Goal: Task Accomplishment & Management: Manage account settings

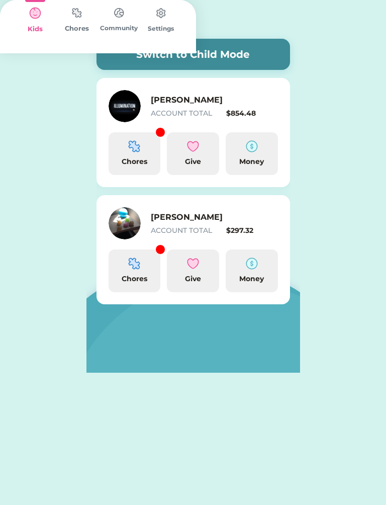
click at [202, 219] on h6 "[PERSON_NAME]" at bounding box center [201, 217] width 101 height 12
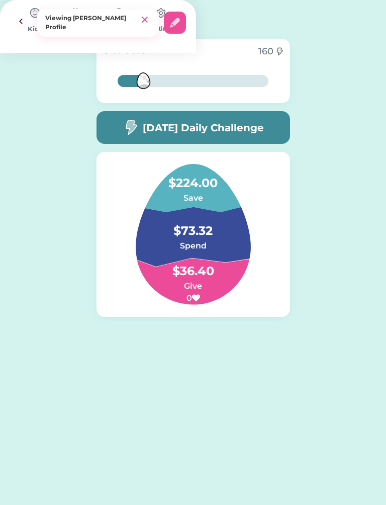
click at [223, 191] on h4 "$224.00" at bounding box center [193, 178] width 101 height 28
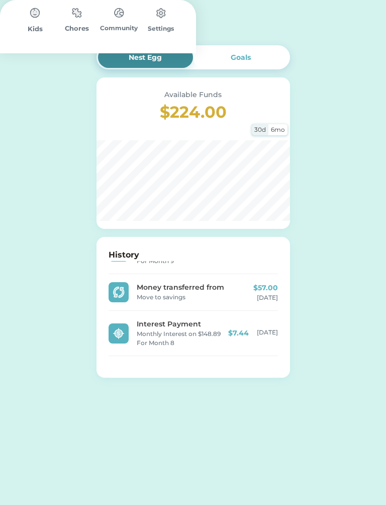
scroll to position [32, 0]
click at [32, 14] on div at bounding box center [21, 25] width 22 height 22
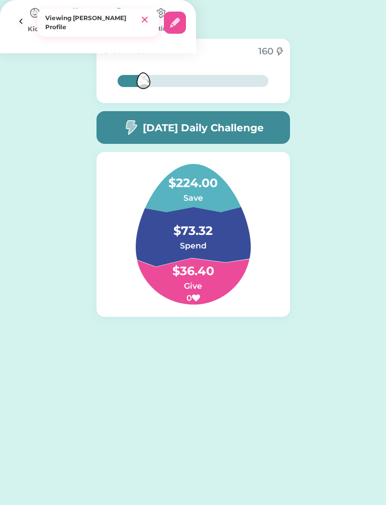
click at [32, 27] on img at bounding box center [21, 23] width 22 height 22
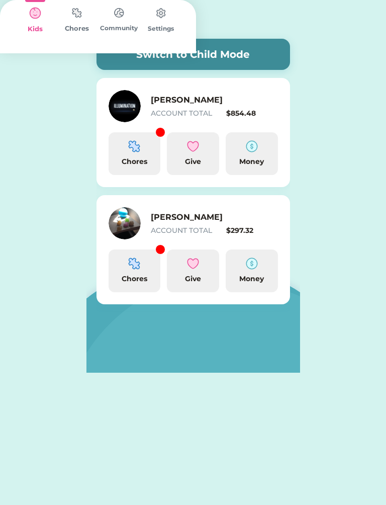
click at [217, 229] on div "ACCOUNT TOTAL" at bounding box center [187, 230] width 72 height 11
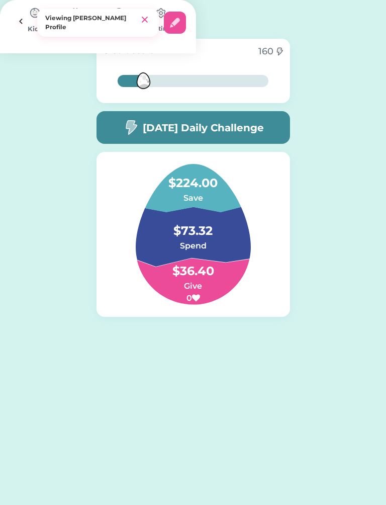
click at [221, 238] on h4 "$73.32" at bounding box center [193, 226] width 101 height 28
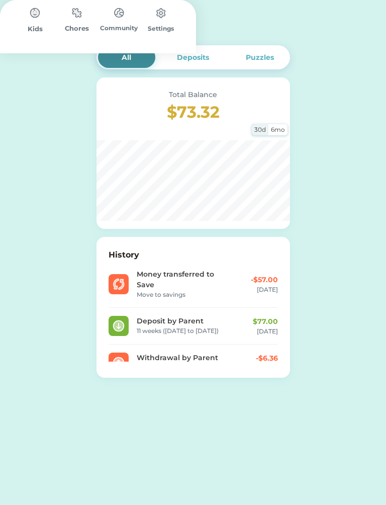
click at [166, 21] on img at bounding box center [160, 25] width 12 height 12
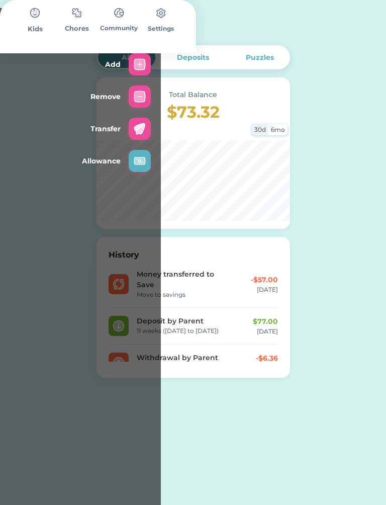
click at [146, 58] on img at bounding box center [140, 64] width 12 height 12
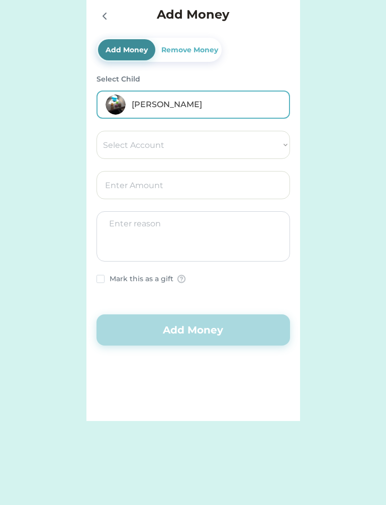
click at [167, 141] on select "Select Account Give Spend Save" at bounding box center [194, 145] width 194 height 28
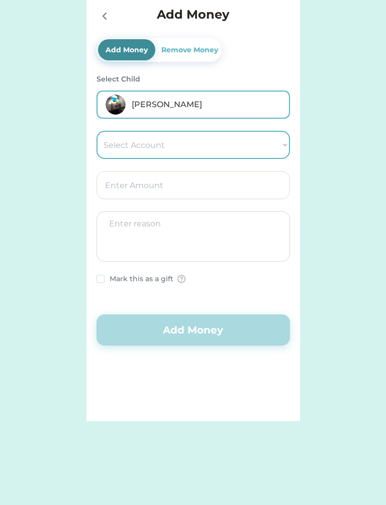
select select ""1348695171700984260__LOOKUP__1673579723492x670203466098409500""
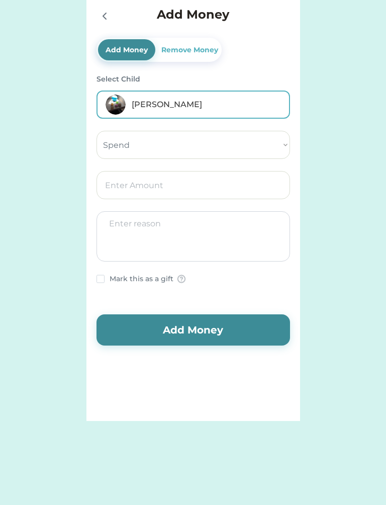
click at [186, 182] on input "input" at bounding box center [194, 185] width 194 height 28
type input "14.00"
click at [216, 220] on textarea at bounding box center [194, 236] width 194 height 50
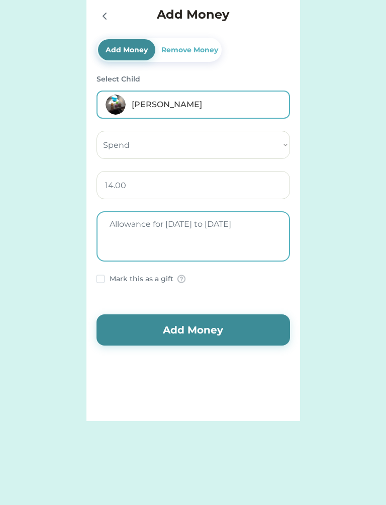
type textarea "Allowance for [DATE] to [DATE]"
click at [234, 328] on button "Add Money" at bounding box center [194, 329] width 194 height 31
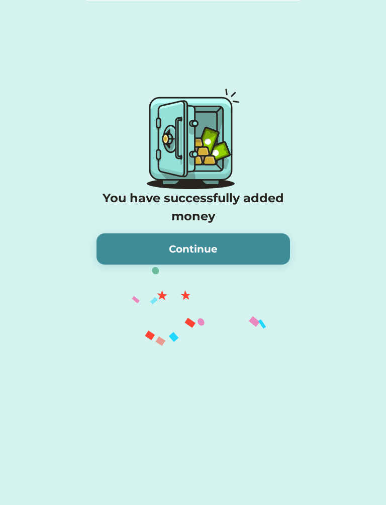
click at [174, 247] on button "Continue" at bounding box center [194, 248] width 194 height 31
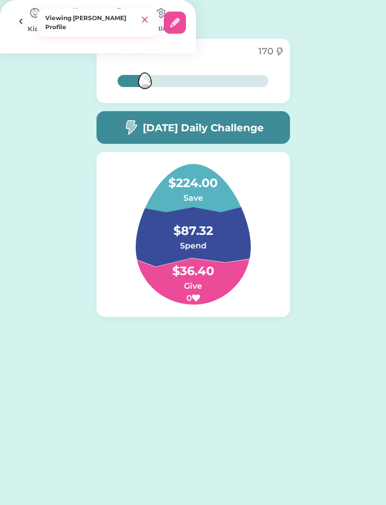
click at [227, 234] on h4 "$87.32" at bounding box center [193, 226] width 101 height 28
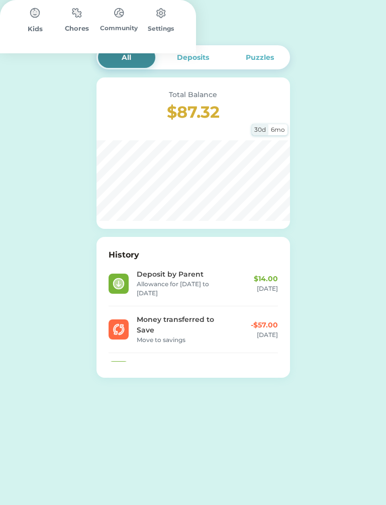
click at [166, 20] on img at bounding box center [160, 25] width 12 height 12
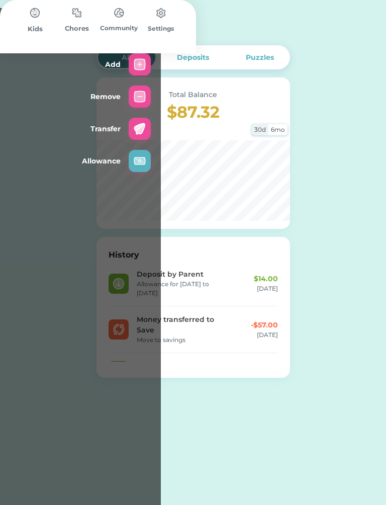
click at [146, 58] on img at bounding box center [140, 64] width 12 height 12
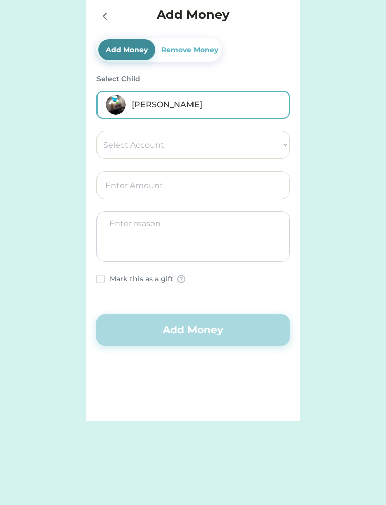
click at [263, 138] on select "Select Account Give Spend Save" at bounding box center [194, 145] width 194 height 28
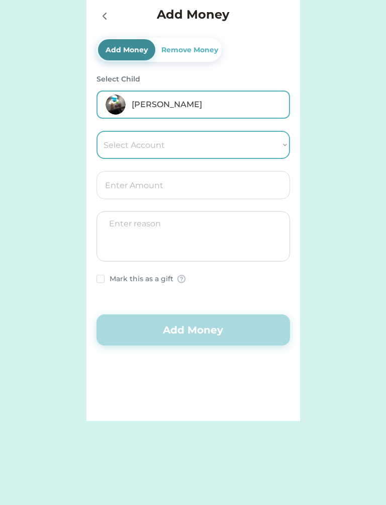
select select ""1348695171700984260__LOOKUP__1673579723492x670203466098409500""
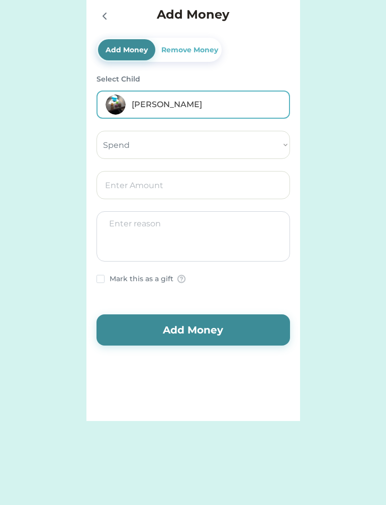
click at [192, 179] on input "input" at bounding box center [194, 185] width 194 height 28
type input "24.00"
click at [186, 227] on textarea at bounding box center [194, 236] width 194 height 50
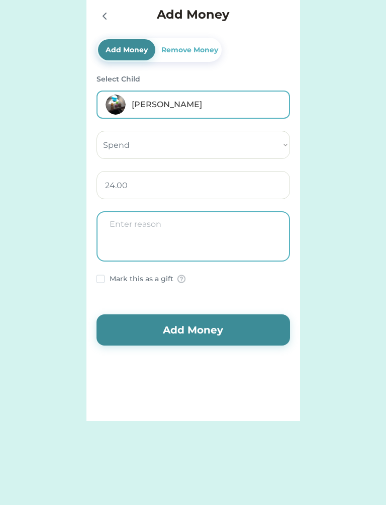
type textarea "U"
type textarea "Allowance for 3 weeks ([DATE] to [DATE])"
click at [217, 319] on button "Add Money" at bounding box center [194, 329] width 194 height 31
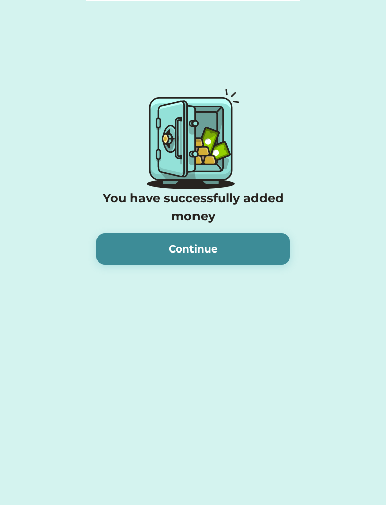
click at [285, 233] on button "Continue" at bounding box center [194, 248] width 194 height 31
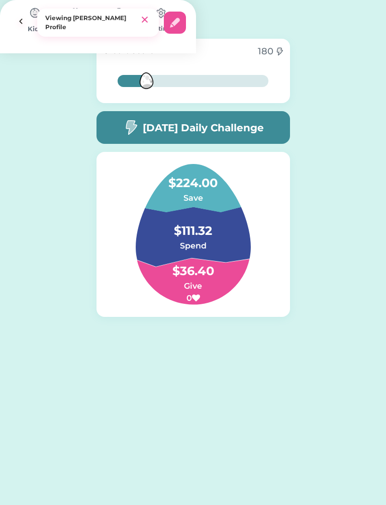
click at [176, 235] on h4 "$111.32" at bounding box center [193, 226] width 101 height 28
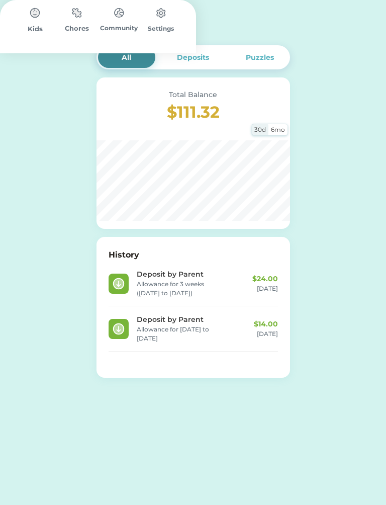
click at [24, 22] on icon at bounding box center [18, 25] width 12 height 12
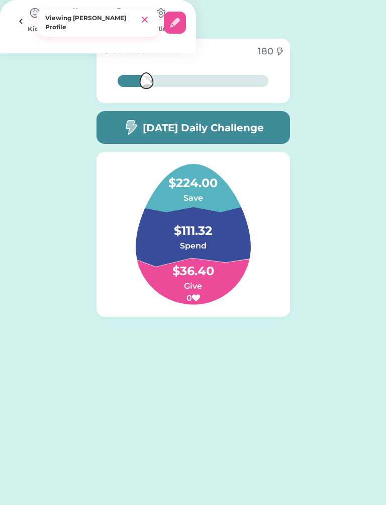
click at [196, 187] on h4 "$224.00" at bounding box center [193, 178] width 101 height 28
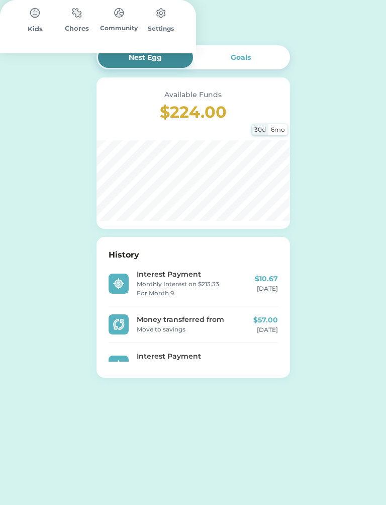
click at [25, 30] on div at bounding box center [17, 24] width 15 height 15
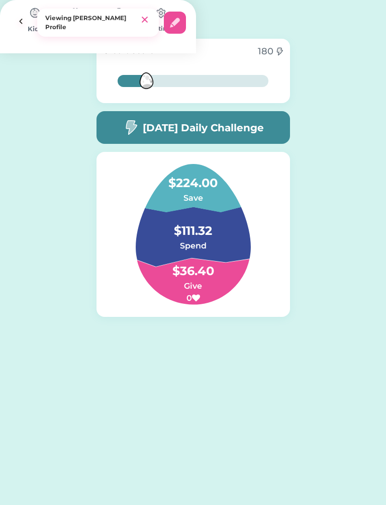
click at [228, 241] on h6 "Spend" at bounding box center [193, 246] width 101 height 12
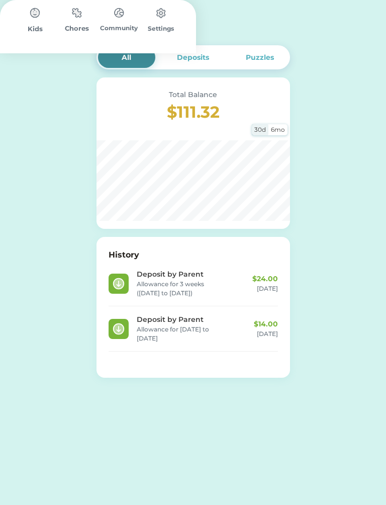
click at [25, 17] on div at bounding box center [17, 24] width 15 height 15
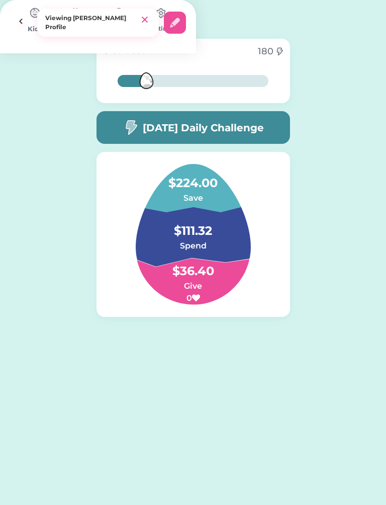
click at [209, 184] on h4 "$224.00" at bounding box center [193, 178] width 101 height 28
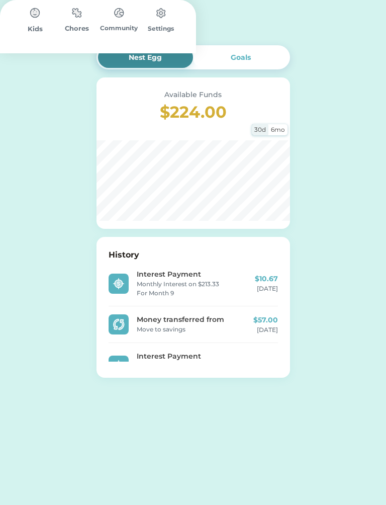
click at [170, 10] on div "Save Account" at bounding box center [85, 25] width 170 height 32
click at [155, 27] on img at bounding box center [149, 25] width 12 height 12
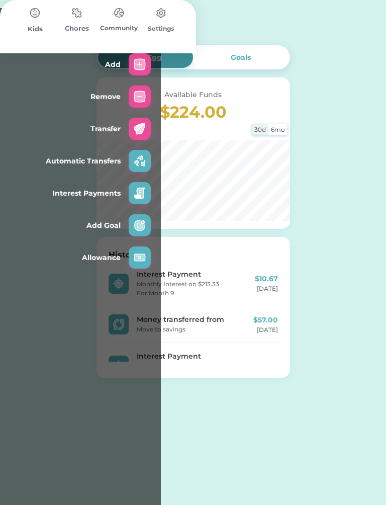
click at [146, 90] on img at bounding box center [140, 96] width 12 height 12
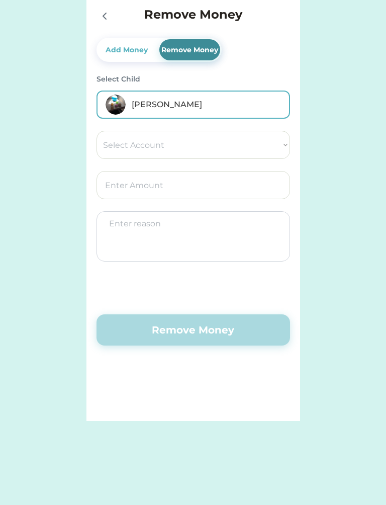
click at [285, 145] on select "Select Account Give Spend Save" at bounding box center [194, 145] width 194 height 28
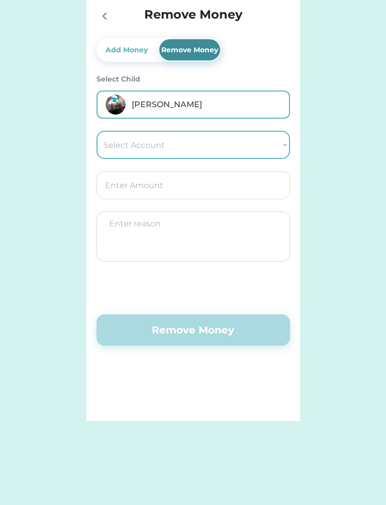
select select ""1348695171700984260__LOOKUP__1673579723492x813617500610363400""
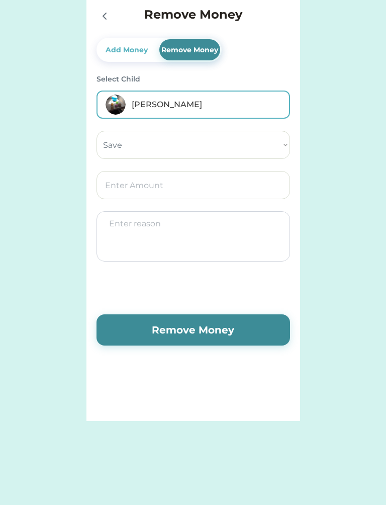
click at [153, 183] on input "input" at bounding box center [194, 185] width 194 height 28
type input "112.00"
click at [251, 232] on textarea at bounding box center [194, 236] width 194 height 50
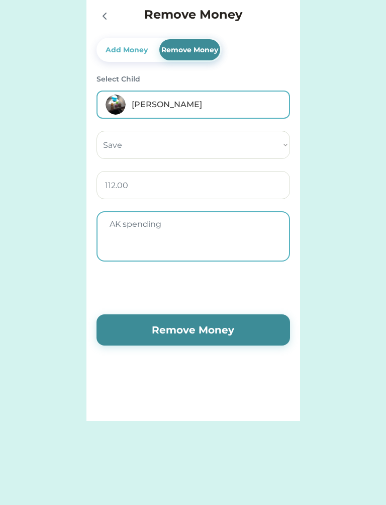
type textarea "AK spending"
click at [193, 328] on button "Remove Money" at bounding box center [194, 329] width 194 height 31
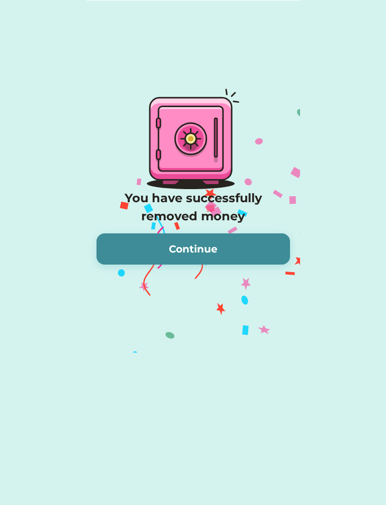
click at [257, 249] on button "Continue" at bounding box center [194, 248] width 194 height 31
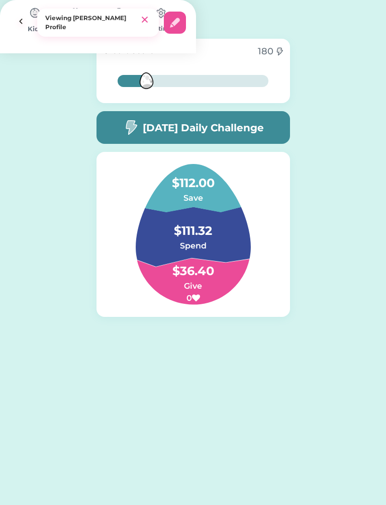
click at [176, 241] on h6 "Spend" at bounding box center [193, 246] width 101 height 12
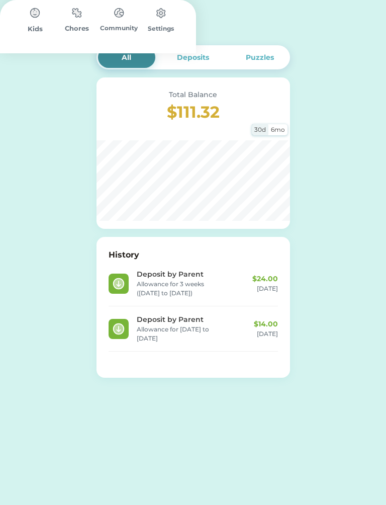
click at [166, 19] on img at bounding box center [160, 25] width 12 height 12
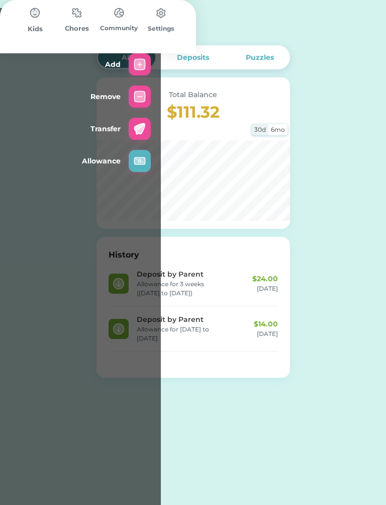
click at [146, 90] on img at bounding box center [140, 96] width 12 height 12
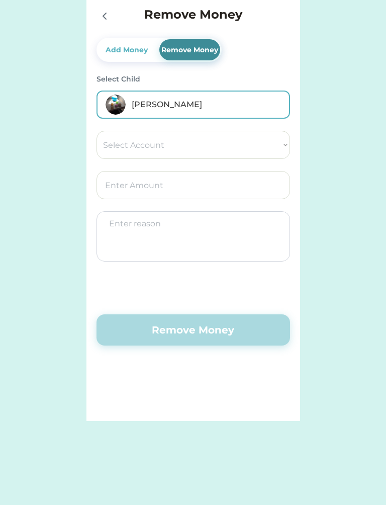
click at [225, 136] on select "Select Account Give Spend Save" at bounding box center [194, 145] width 194 height 28
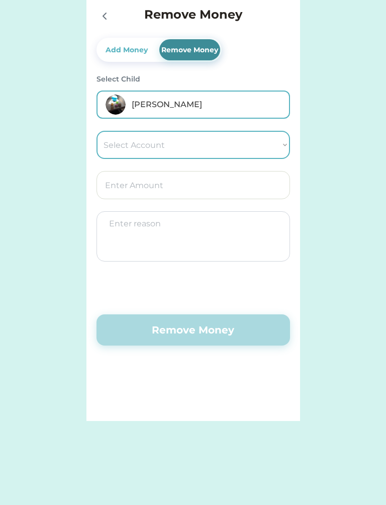
select select ""1348695171700984260__LOOKUP__1673579723492x670203466098409500""
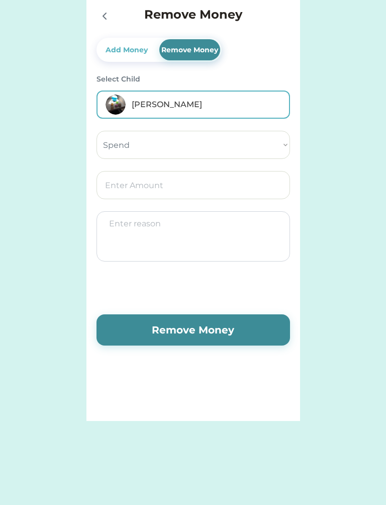
click at [160, 183] on input "input" at bounding box center [194, 185] width 194 height 28
type input "30.00"
click at [250, 223] on textarea at bounding box center [194, 236] width 194 height 50
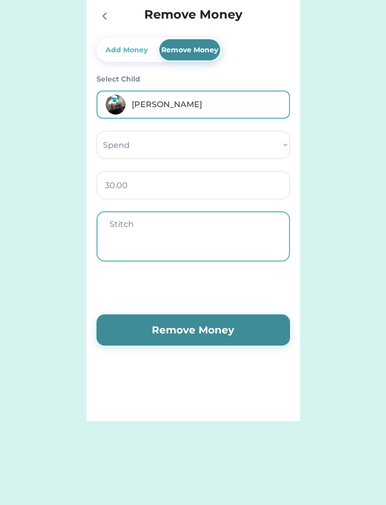
type textarea "Stitch"
click at [234, 322] on button "Remove Money" at bounding box center [194, 329] width 194 height 31
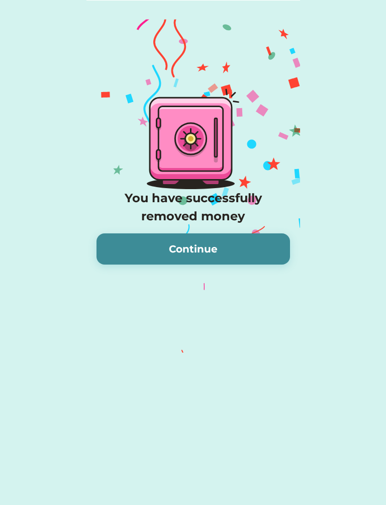
click at [238, 234] on button "Continue" at bounding box center [194, 248] width 194 height 31
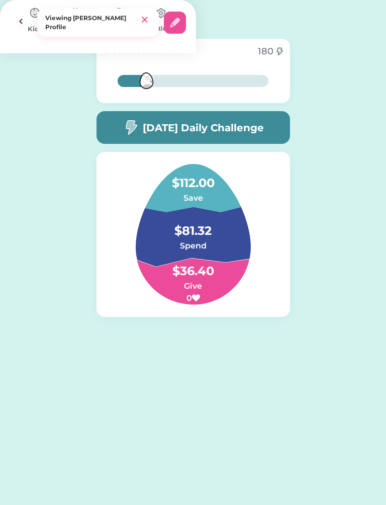
click at [210, 231] on h4 "$81.32" at bounding box center [193, 226] width 101 height 28
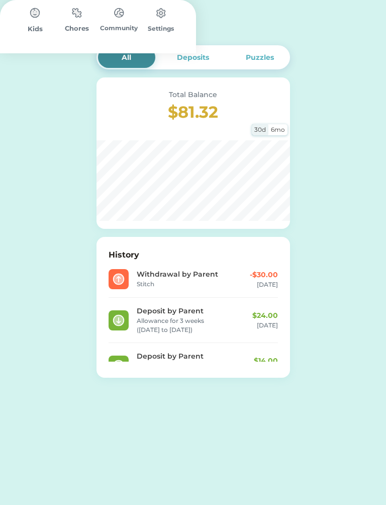
click at [166, 23] on img at bounding box center [160, 25] width 12 height 12
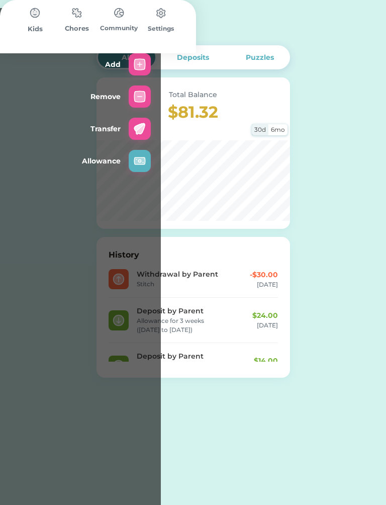
click at [146, 90] on img at bounding box center [140, 96] width 12 height 12
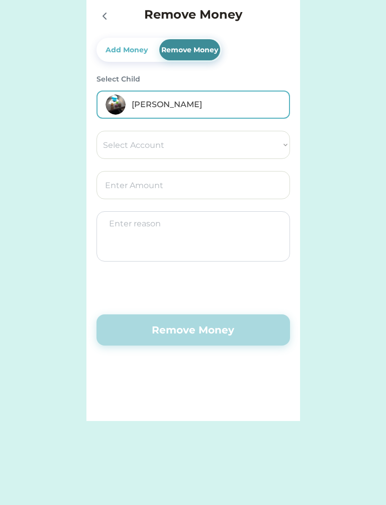
click at [278, 147] on select "Select Account Give Spend Save" at bounding box center [194, 145] width 194 height 28
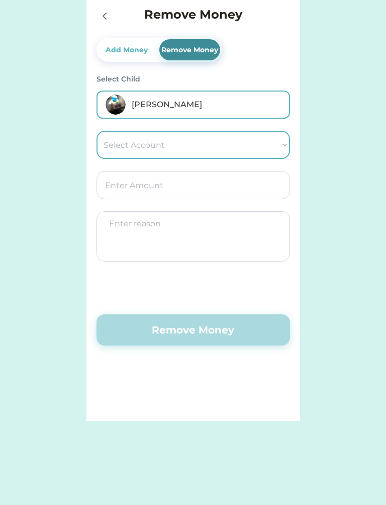
select select ""1348695171700984260__LOOKUP__1673579723492x670203466098409500""
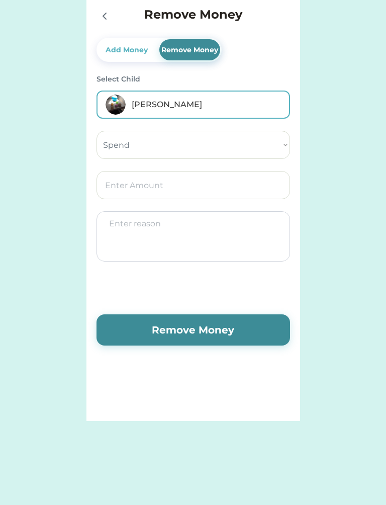
click at [166, 178] on input "input" at bounding box center [194, 185] width 194 height 28
type input "35.00"
click at [180, 230] on textarea at bounding box center [194, 236] width 194 height 50
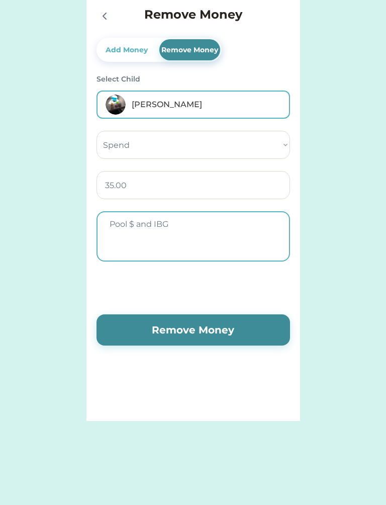
type textarea "Pool $ and IBG"
click at [243, 331] on button "Remove Money" at bounding box center [194, 329] width 194 height 31
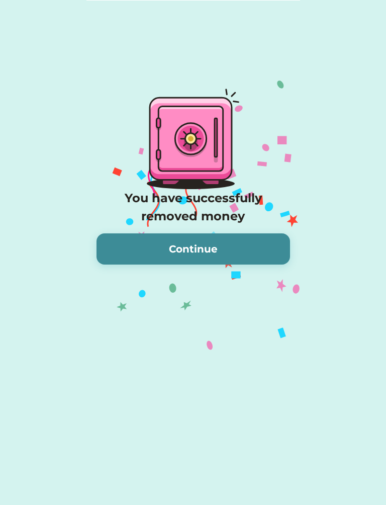
click at [255, 250] on button "Continue" at bounding box center [194, 248] width 194 height 31
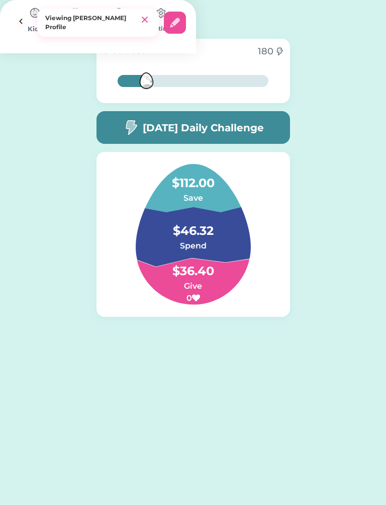
click at [213, 232] on h4 "$46.32" at bounding box center [193, 226] width 101 height 28
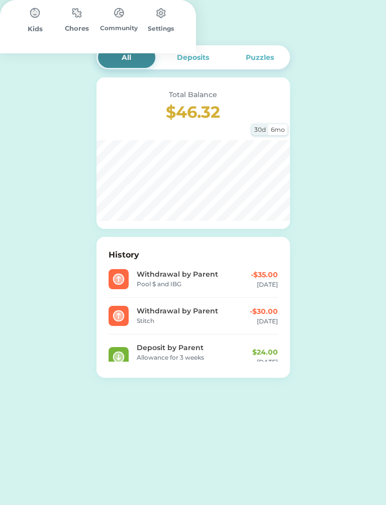
click at [166, 23] on img at bounding box center [160, 25] width 12 height 12
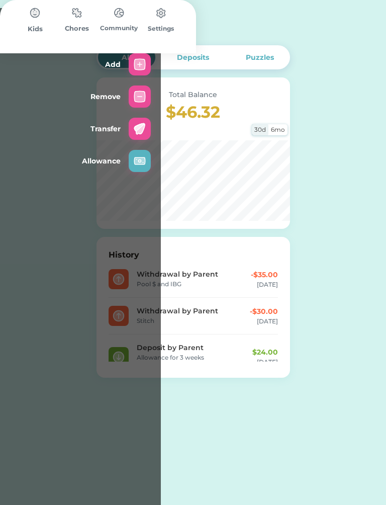
click at [146, 58] on img at bounding box center [140, 64] width 12 height 12
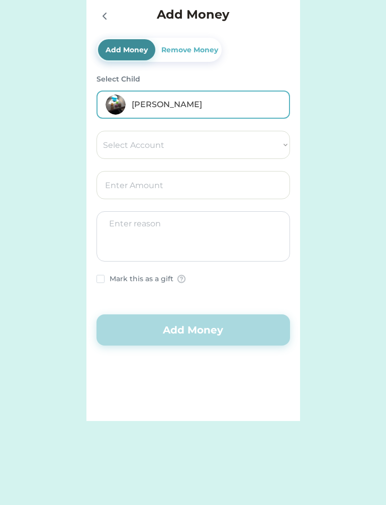
click at [254, 140] on select "Select Account Give Spend Save" at bounding box center [194, 145] width 194 height 28
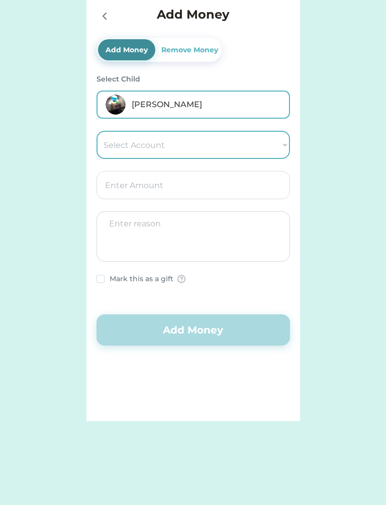
select select ""1348695171700984260__LOOKUP__1673579723492x670203466098409500""
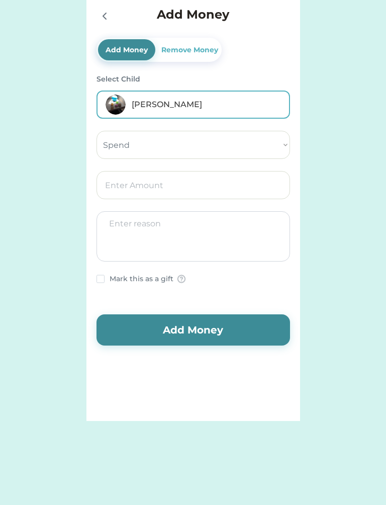
click at [173, 185] on input "input" at bounding box center [194, 185] width 194 height 28
type input "50.00"
click at [174, 226] on textarea at bounding box center [194, 236] width 194 height 50
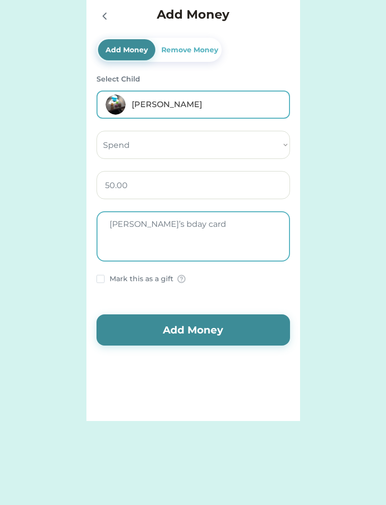
type textarea "[PERSON_NAME]’s bday card"
click at [227, 331] on button "Add Money" at bounding box center [194, 329] width 194 height 31
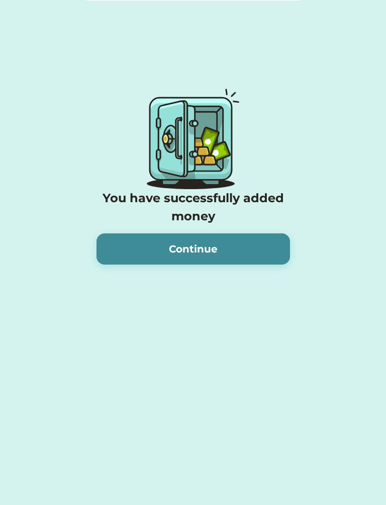
click at [103, 253] on button "Continue" at bounding box center [194, 248] width 194 height 31
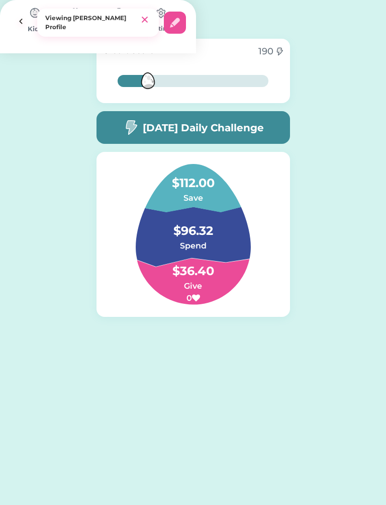
click at [32, 19] on img at bounding box center [21, 23] width 22 height 22
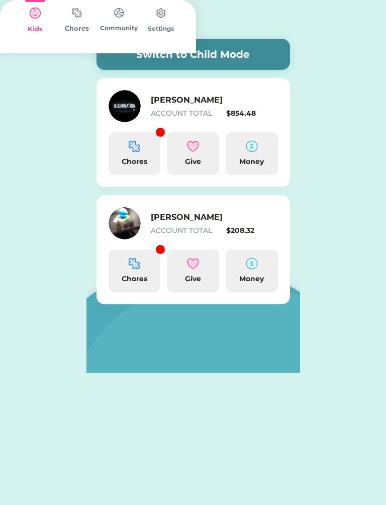
click at [221, 100] on h6 "[PERSON_NAME]" at bounding box center [201, 100] width 101 height 12
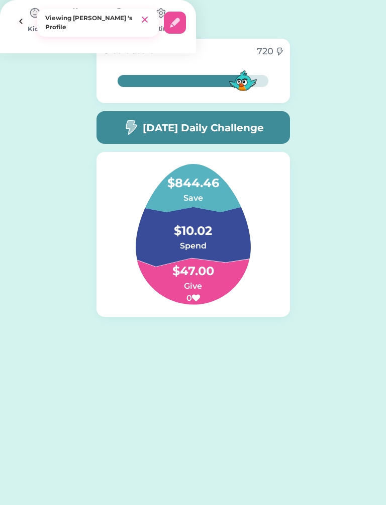
click at [192, 182] on h4 "$844.46" at bounding box center [193, 178] width 101 height 28
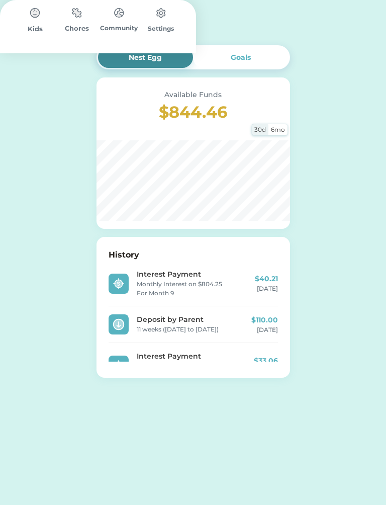
click at [155, 21] on img at bounding box center [149, 25] width 12 height 12
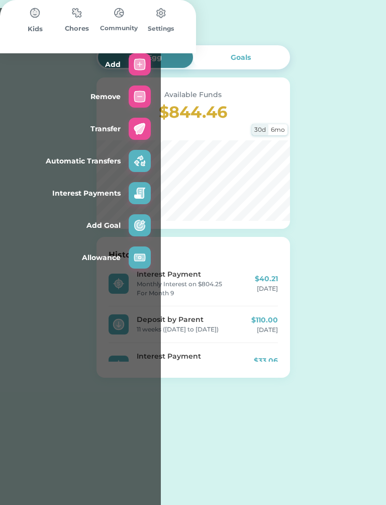
click at [146, 58] on img at bounding box center [140, 64] width 12 height 12
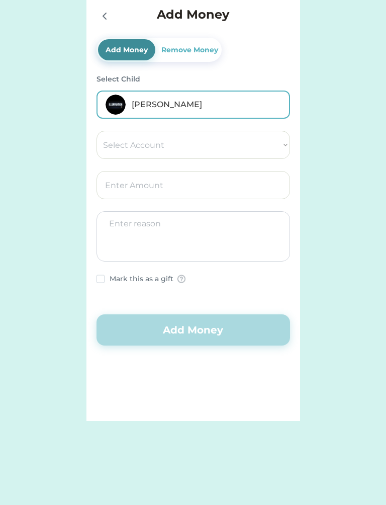
click at [197, 143] on select "Select Account Save Give Spend" at bounding box center [194, 145] width 194 height 28
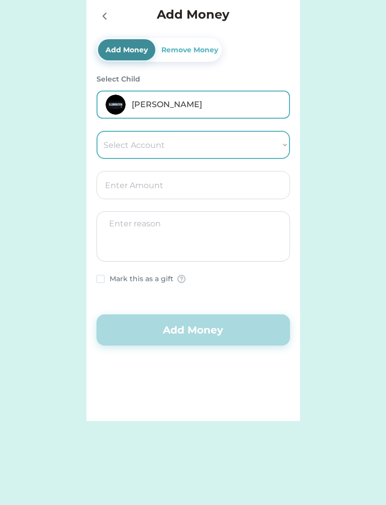
select select ""1348695171700984260__LOOKUP__1673119939058x107400910006386690""
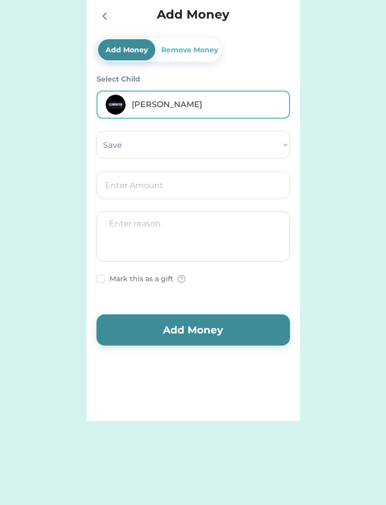
click at [155, 181] on input "input" at bounding box center [194, 185] width 194 height 28
type input "50.00"
click at [193, 223] on textarea at bounding box center [194, 236] width 194 height 50
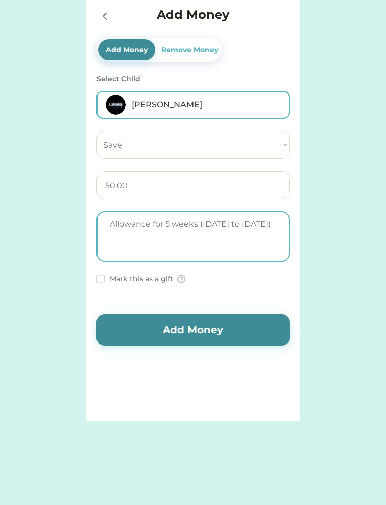
type textarea "Allowance for 5 weeks ([DATE] to [DATE])"
click at [214, 327] on button "Add Money" at bounding box center [194, 329] width 194 height 31
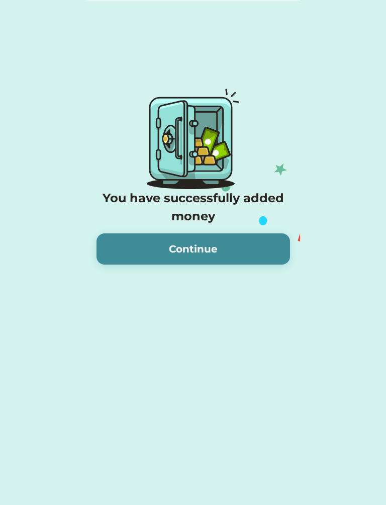
click at [198, 247] on button "Continue" at bounding box center [194, 248] width 194 height 31
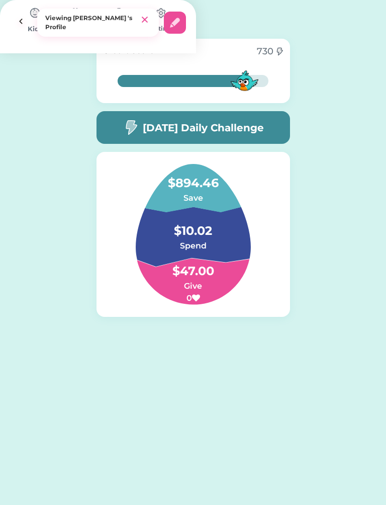
click at [198, 187] on h4 "$894.46" at bounding box center [193, 178] width 101 height 28
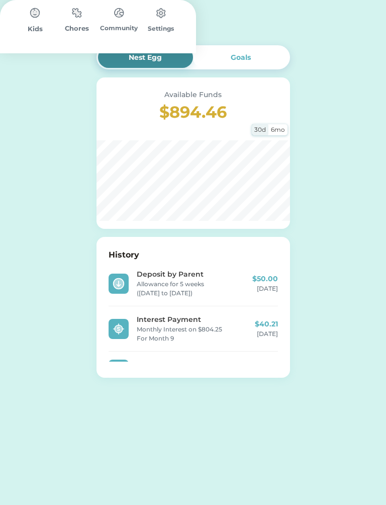
click at [155, 23] on img at bounding box center [149, 25] width 12 height 12
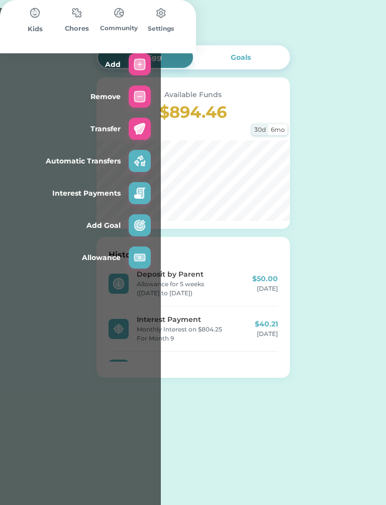
click at [146, 90] on img at bounding box center [140, 96] width 12 height 12
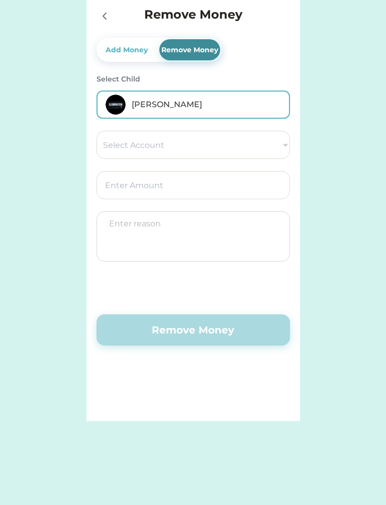
click at [206, 141] on select "Select Account Save Give Spend" at bounding box center [194, 145] width 194 height 28
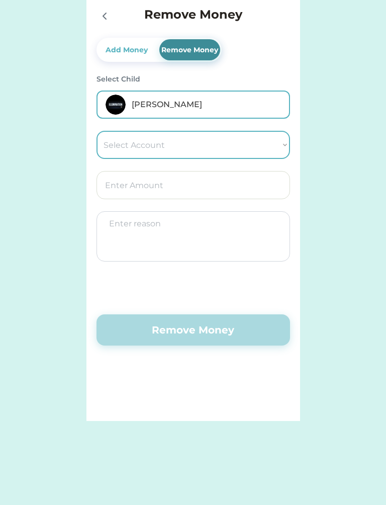
select select ""1348695171700984260__LOOKUP__1673119939058x107400910006386690""
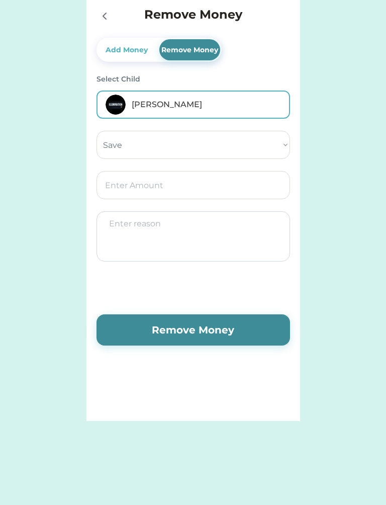
click at [141, 190] on input "input" at bounding box center [194, 185] width 194 height 28
type input "66.00"
click at [168, 231] on textarea at bounding box center [194, 236] width 194 height 50
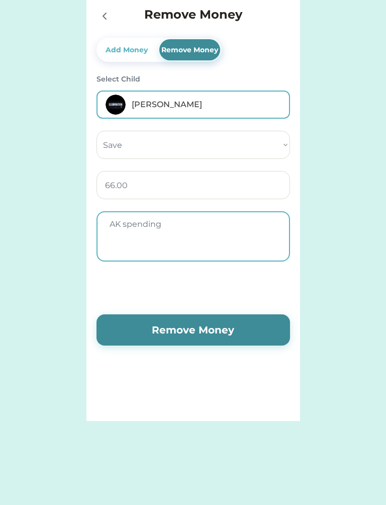
type textarea "AK spending"
click at [233, 328] on button "Remove Money" at bounding box center [194, 329] width 194 height 31
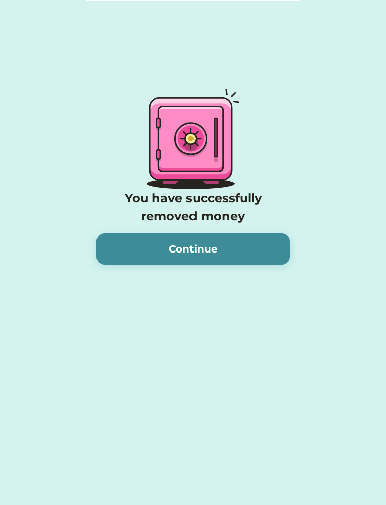
click at [208, 246] on button "Continue" at bounding box center [194, 248] width 194 height 31
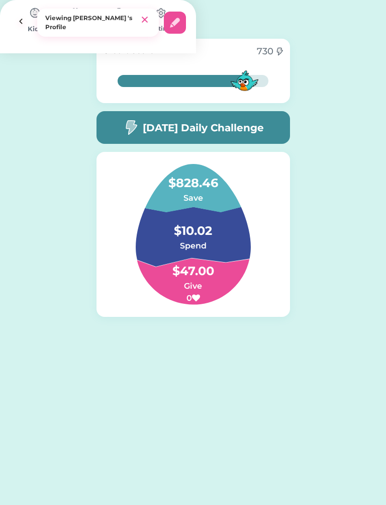
click at [200, 185] on h4 "$828.46" at bounding box center [193, 178] width 101 height 28
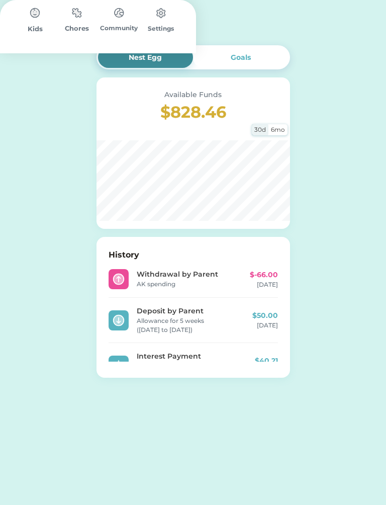
click at [155, 22] on img at bounding box center [149, 25] width 12 height 12
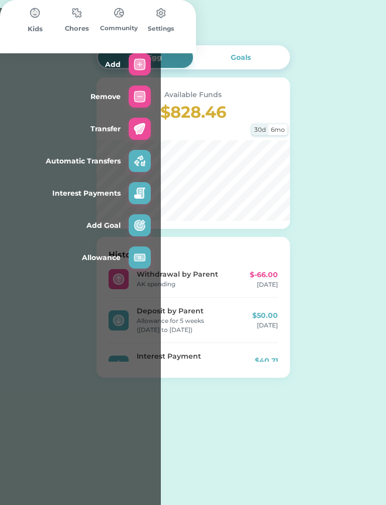
click at [146, 90] on img at bounding box center [140, 96] width 12 height 12
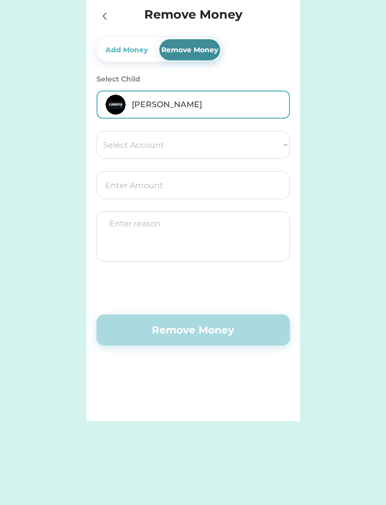
click at [146, 188] on input "input" at bounding box center [194, 185] width 194 height 28
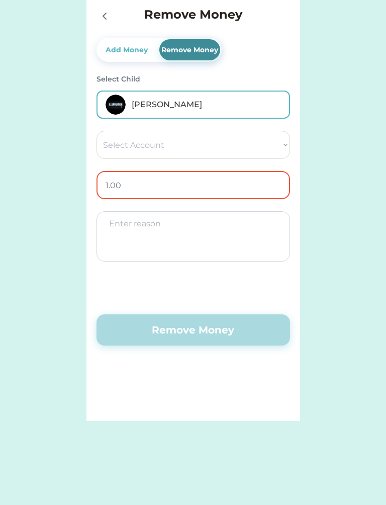
type input "11.00"
click at [281, 139] on select "Select Account Save Give Spend" at bounding box center [194, 145] width 194 height 28
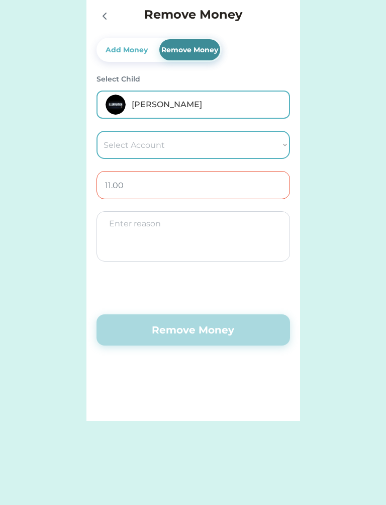
select select ""1348695171700984260__LOOKUP__1673119939058x107400910006386690""
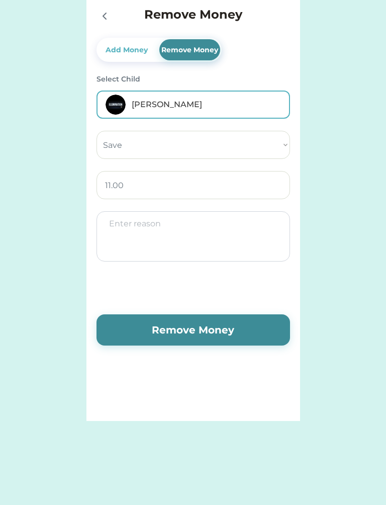
click at [162, 187] on input "input" at bounding box center [194, 185] width 194 height 28
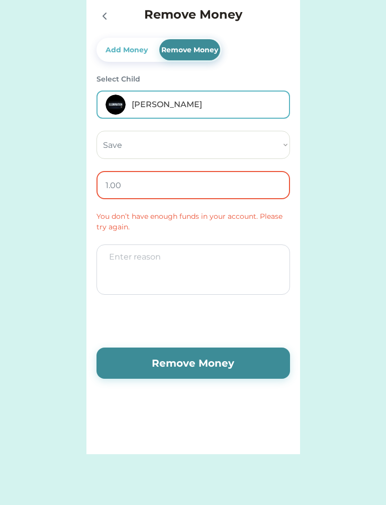
type input "0.00"
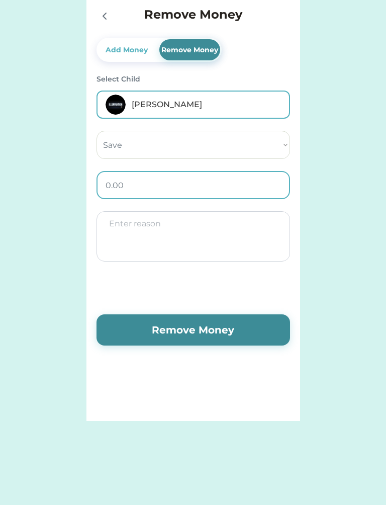
click at [19, 111] on div "Nest Egg Goals Available Funds $828.46 30d 6mo History Withdrawal by Parent AK …" at bounding box center [193, 210] width 386 height 421
click at [98, 24] on div at bounding box center [107, 16] width 20 height 20
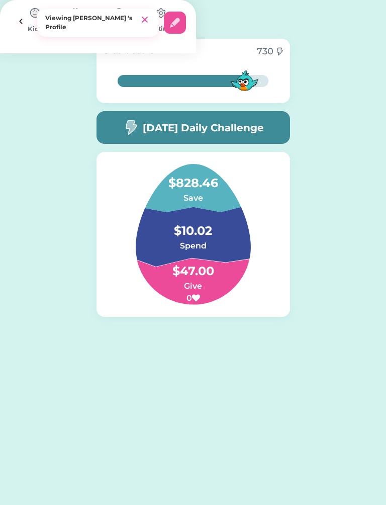
click at [32, 18] on img at bounding box center [21, 23] width 22 height 22
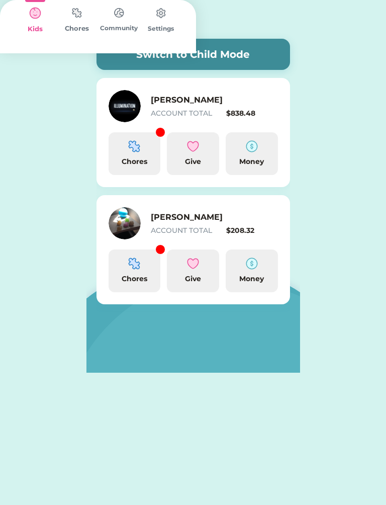
click at [195, 221] on h6 "[PERSON_NAME]" at bounding box center [201, 217] width 101 height 12
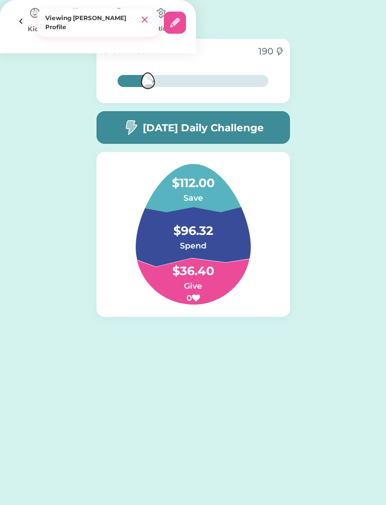
click at [188, 176] on h4 "$112.00" at bounding box center [193, 178] width 101 height 28
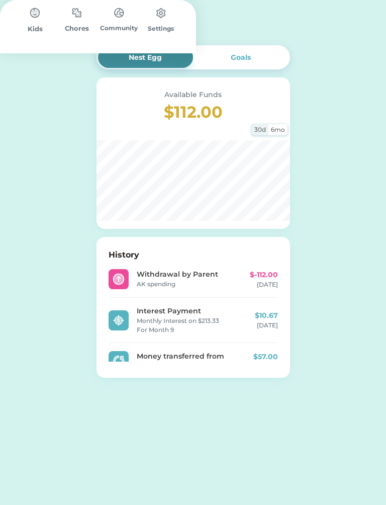
click at [155, 24] on img at bounding box center [149, 25] width 12 height 12
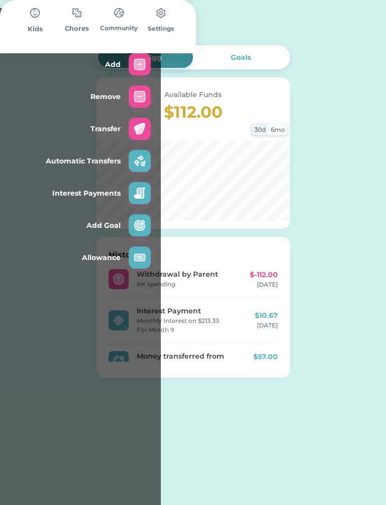
click at [146, 90] on img at bounding box center [140, 96] width 12 height 12
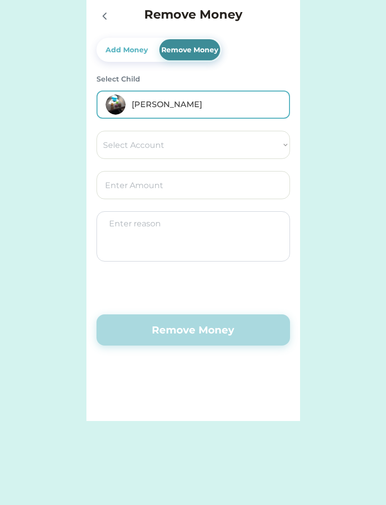
click at [257, 131] on select "Select Account Give Spend Save" at bounding box center [194, 145] width 194 height 28
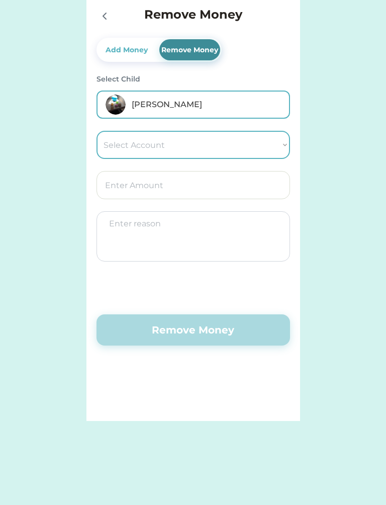
select select ""1348695171700984260__LOOKUP__1673579723492x813617500610363400""
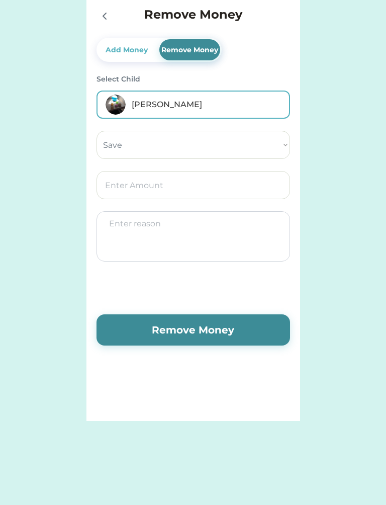
click at [190, 191] on input "input" at bounding box center [194, 185] width 194 height 28
type input "40.00"
click at [206, 219] on textarea at bounding box center [194, 236] width 194 height 50
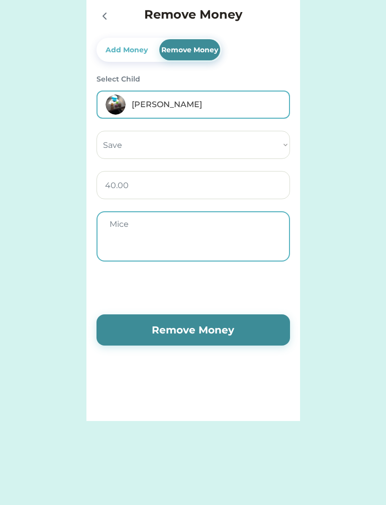
type textarea "Mice"
click at [149, 195] on input "input" at bounding box center [194, 185] width 194 height 28
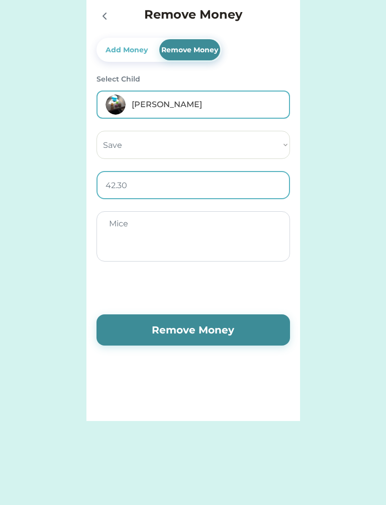
type input "42.38"
click at [258, 327] on button "Remove Money" at bounding box center [194, 329] width 194 height 31
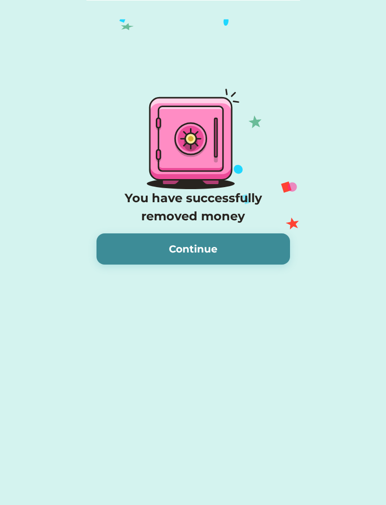
click at [233, 246] on button "Continue" at bounding box center [194, 248] width 194 height 31
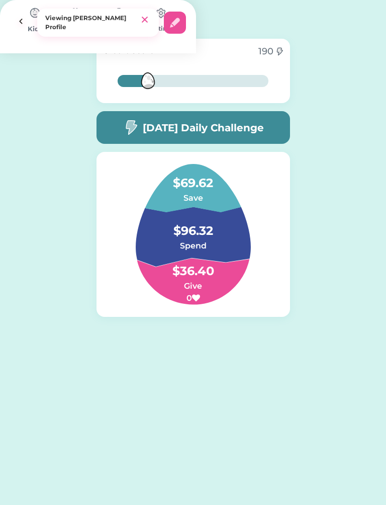
click at [218, 244] on h6 "Spend" at bounding box center [193, 246] width 101 height 12
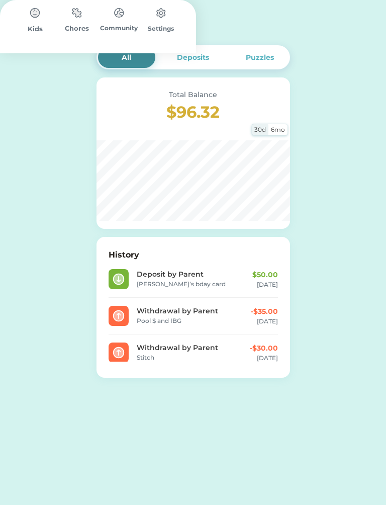
click at [171, 15] on div at bounding box center [160, 25] width 22 height 22
click at [182, 14] on div "Spend Account" at bounding box center [91, 25] width 182 height 32
click at [166, 25] on img at bounding box center [160, 25] width 12 height 12
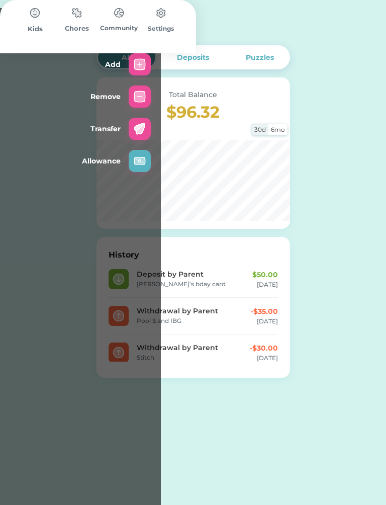
click at [146, 123] on img at bounding box center [140, 129] width 12 height 12
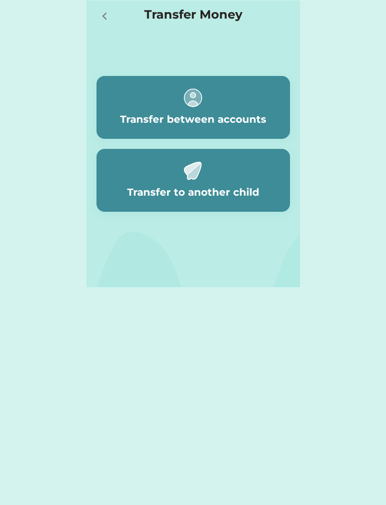
click at [249, 115] on h5 "Transfer between accounts" at bounding box center [193, 119] width 146 height 15
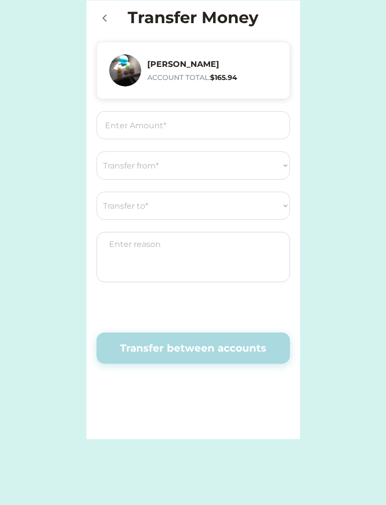
click at [240, 125] on input "input" at bounding box center [194, 125] width 194 height 28
click at [278, 155] on select "Transfer from* Give Spend Save" at bounding box center [194, 165] width 194 height 28
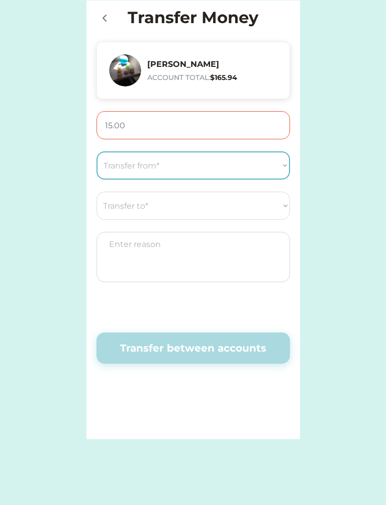
click at [106, 125] on input "input" at bounding box center [194, 125] width 194 height 28
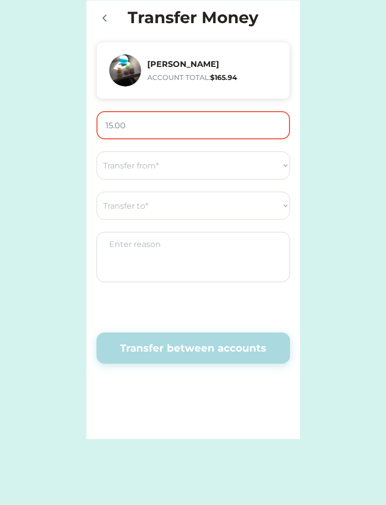
click at [141, 128] on input "input" at bounding box center [194, 125] width 194 height 28
type input "35.00"
click at [195, 168] on select "Transfer from* Give Spend Save" at bounding box center [194, 165] width 194 height 28
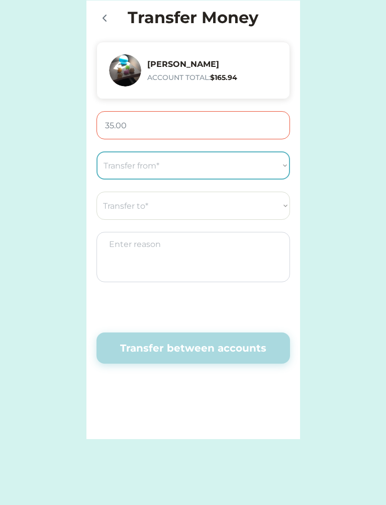
select select ""1348695171700984260__LOOKUP__1673579723492x670203466098409500""
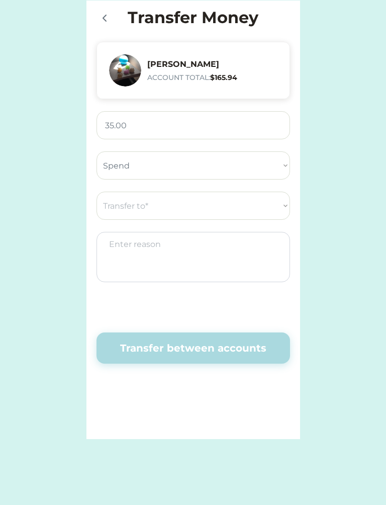
click at [281, 207] on select "Transfer to* Give Save" at bounding box center [194, 206] width 194 height 28
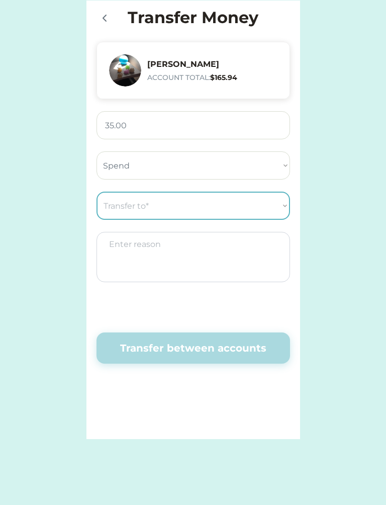
select select ""1348695171700984260__LOOKUP__1673579723492x813617500610363400""
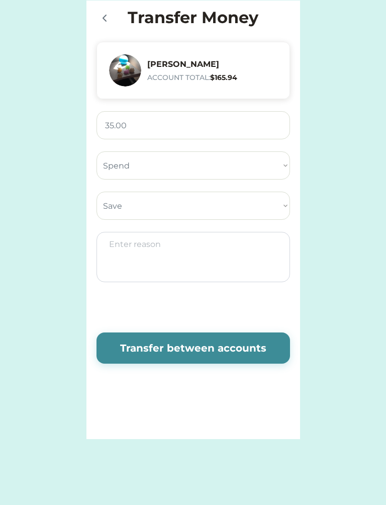
click at [224, 254] on textarea at bounding box center [194, 257] width 194 height 50
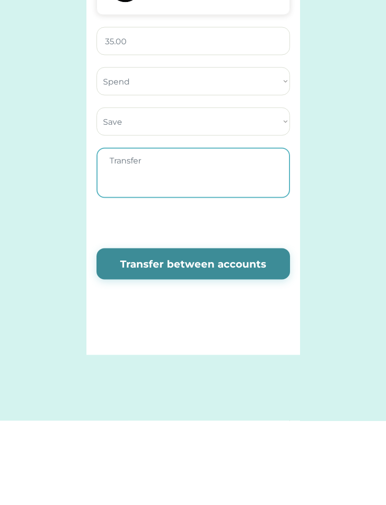
type textarea "Transfer"
click at [228, 332] on button "Transfer between accounts" at bounding box center [194, 347] width 194 height 31
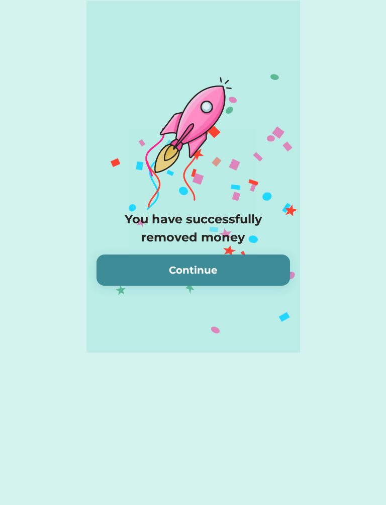
scroll to position [3, 0]
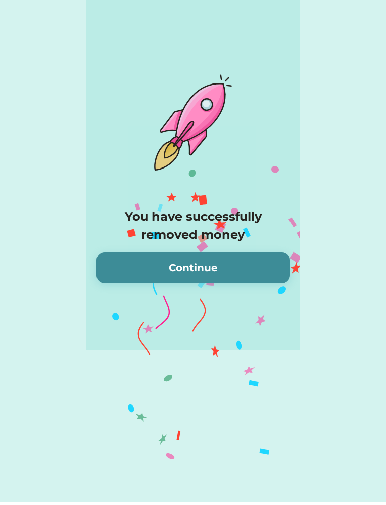
click at [239, 267] on button "Continue" at bounding box center [194, 267] width 194 height 31
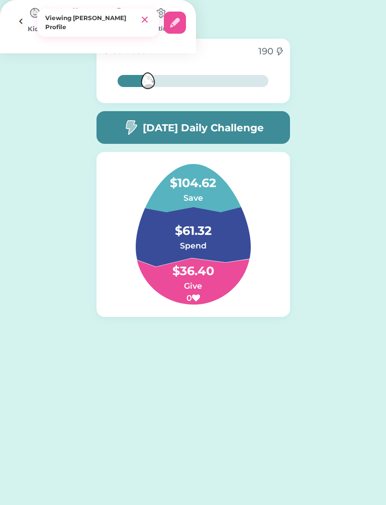
click at [32, 16] on img at bounding box center [21, 23] width 22 height 22
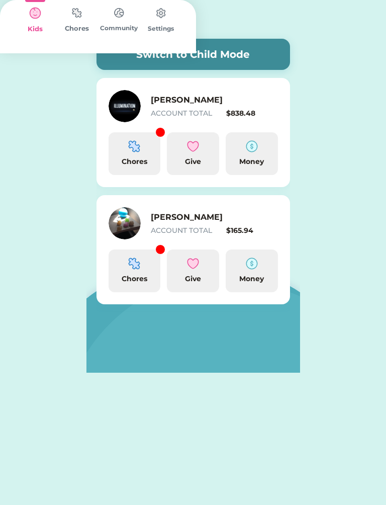
click at [223, 107] on div "[PERSON_NAME] ACCOUNT TOTAL $838.48" at bounding box center [214, 106] width 127 height 25
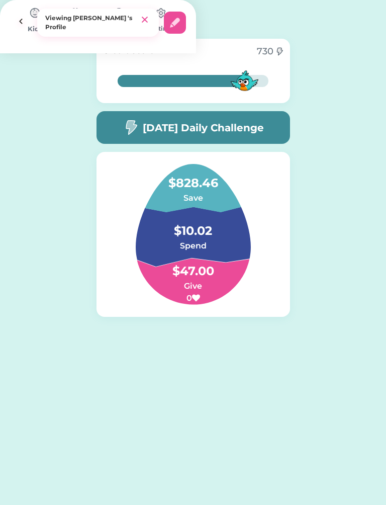
click at [32, 15] on img at bounding box center [21, 23] width 22 height 22
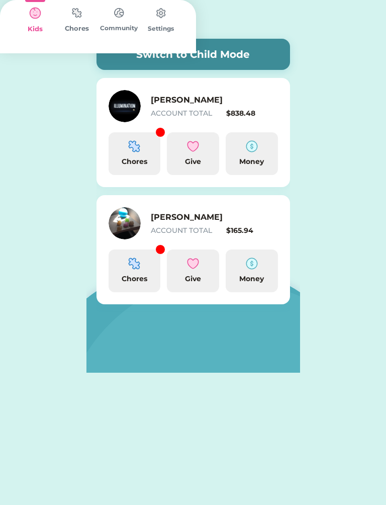
click at [32, 20] on img at bounding box center [21, 20] width 22 height 22
click at [190, 208] on div "[PERSON_NAME] ACCOUNT TOTAL $165.94" at bounding box center [193, 223] width 169 height 32
